Goal: Find specific page/section: Find specific page/section

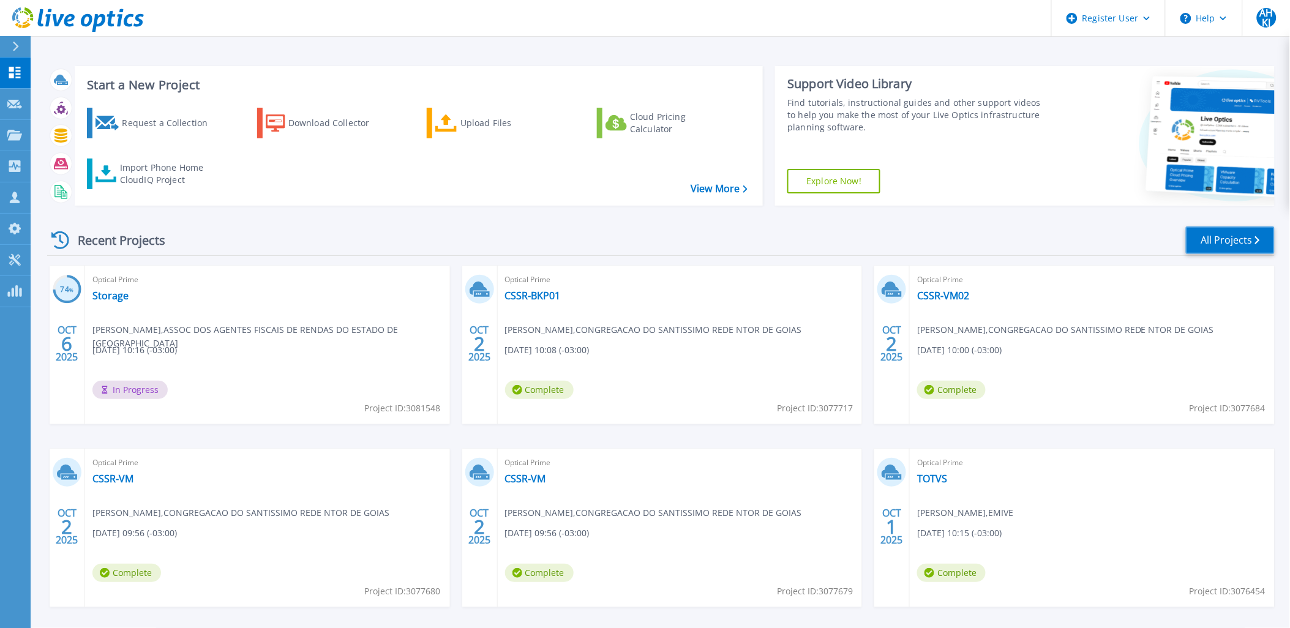
click at [1191, 246] on link "All Projects" at bounding box center [1230, 241] width 89 height 28
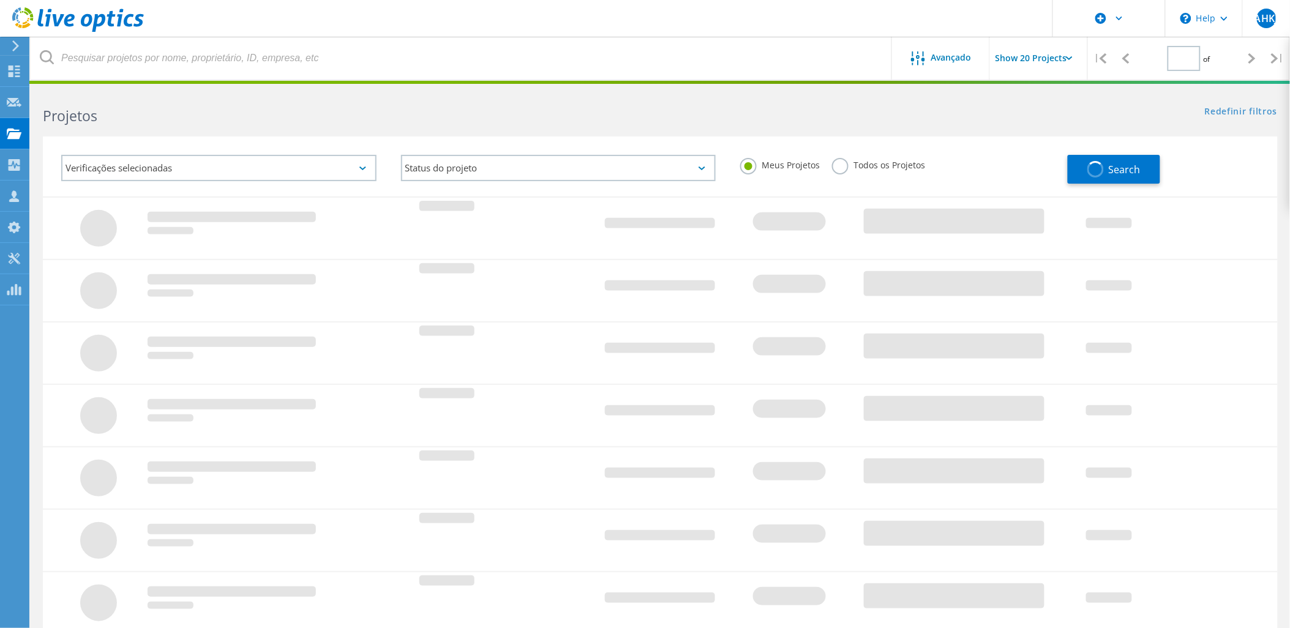
type input "1"
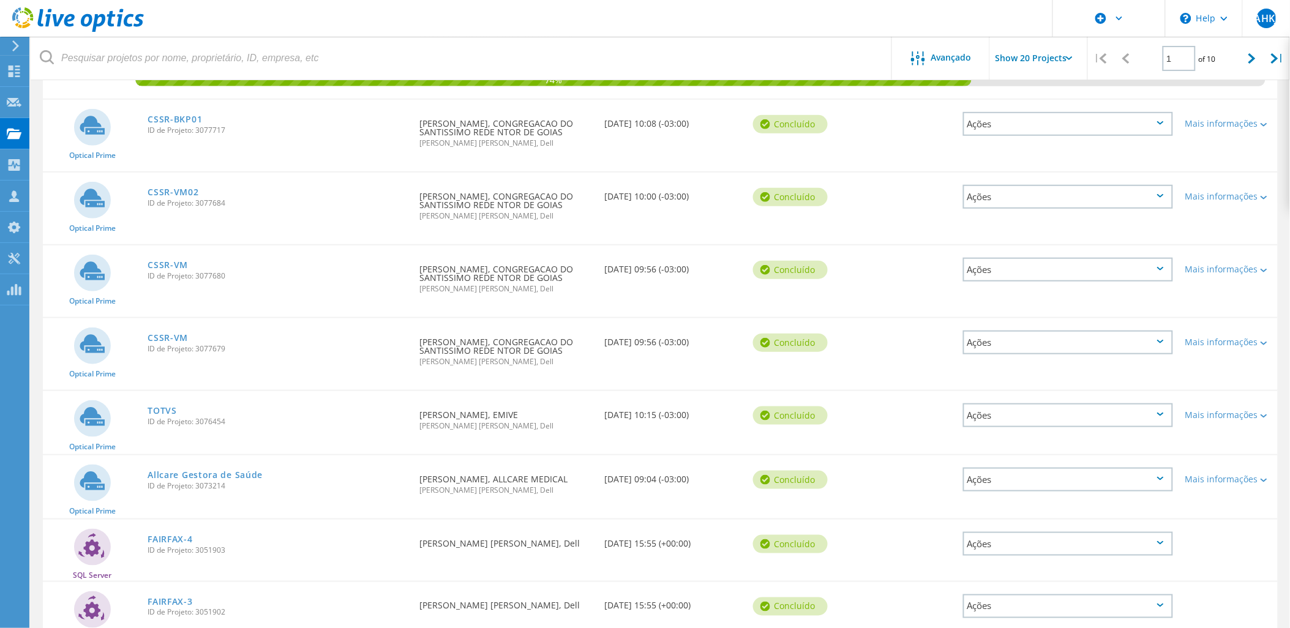
scroll to position [272, 0]
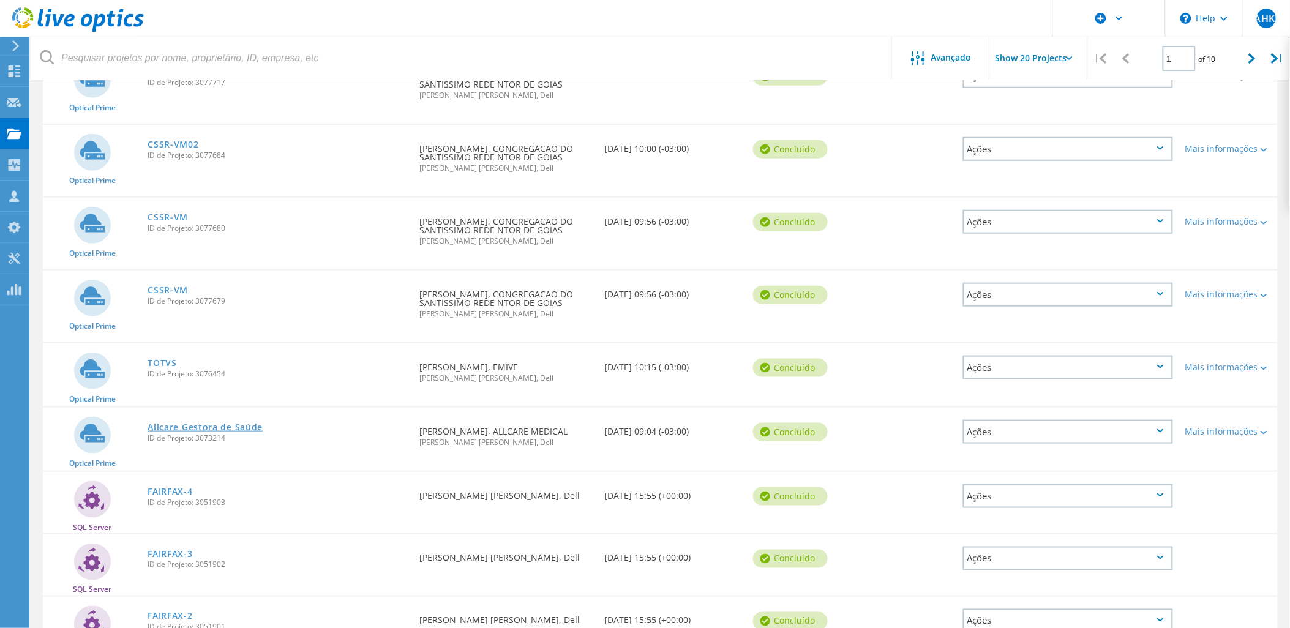
click at [222, 423] on link "Allcare Gestora de Saúde" at bounding box center [205, 427] width 115 height 9
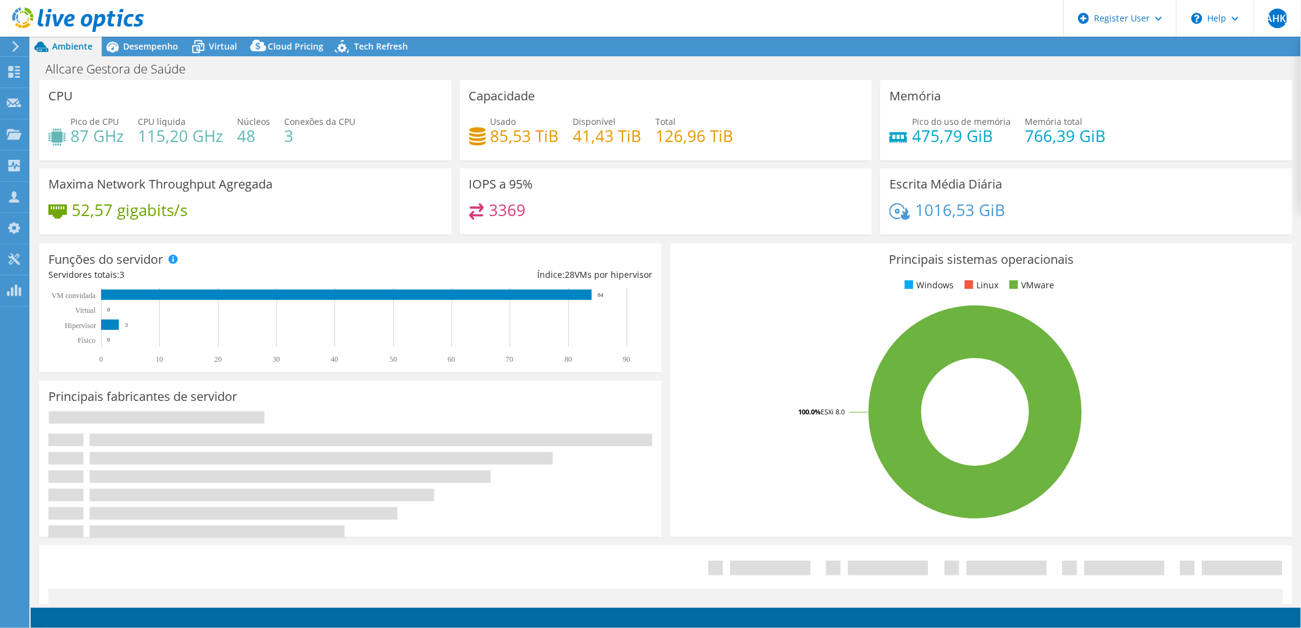
select select "USD"
